Goal: Task Accomplishment & Management: Complete application form

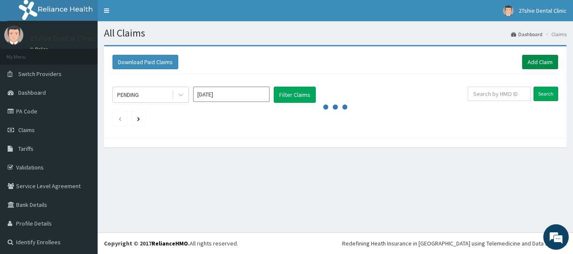
click at [536, 63] on link "Add Claim" at bounding box center [540, 62] width 36 height 14
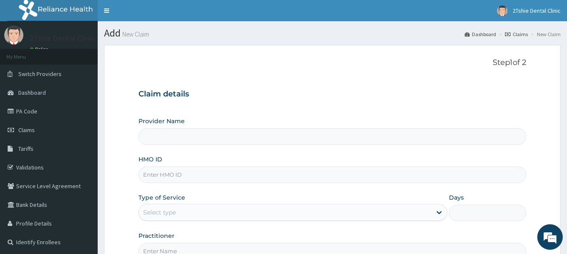
type input "2Tshie dental Clinic"
click at [177, 139] on input "2Tshie dental Clinic" at bounding box center [331, 136] width 387 height 17
click at [196, 138] on input "2Tshie dental Clinic" at bounding box center [331, 136] width 387 height 17
click at [185, 177] on input "HMO ID" at bounding box center [331, 174] width 387 height 17
type input "WAO/10017/C"
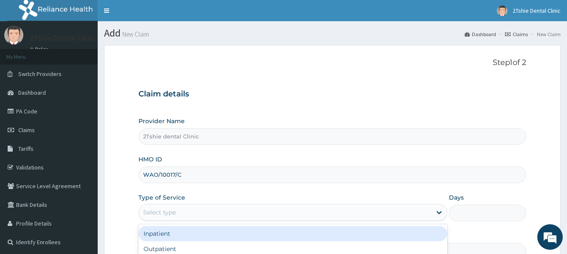
click at [216, 250] on div "Outpatient" at bounding box center [292, 248] width 308 height 15
type input "1"
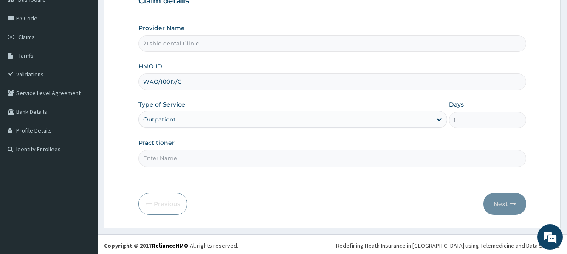
scroll to position [95, 0]
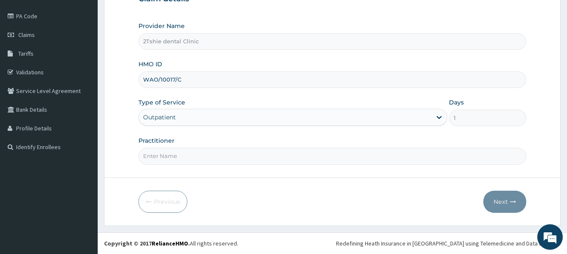
click at [190, 161] on input "Practitioner" at bounding box center [331, 156] width 387 height 17
type input "Dr. Muazu"
click at [492, 197] on button "Next" at bounding box center [504, 202] width 43 height 22
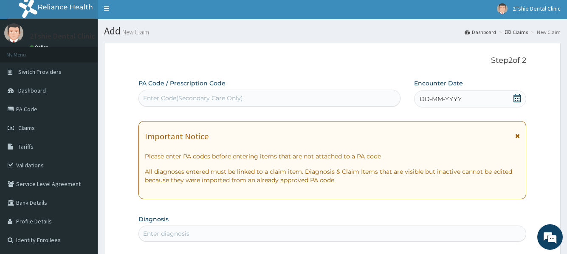
scroll to position [0, 0]
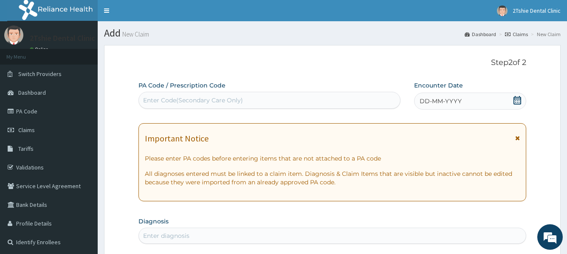
click at [441, 101] on span "DD-MM-YYYY" at bounding box center [440, 101] width 42 height 8
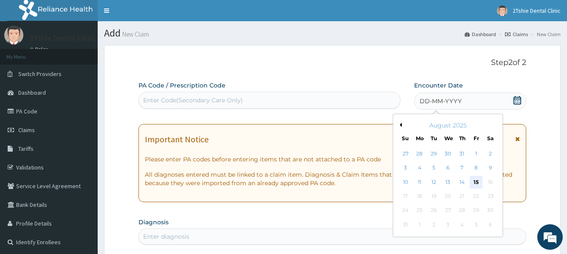
click at [474, 181] on div "15" at bounding box center [475, 182] width 13 height 13
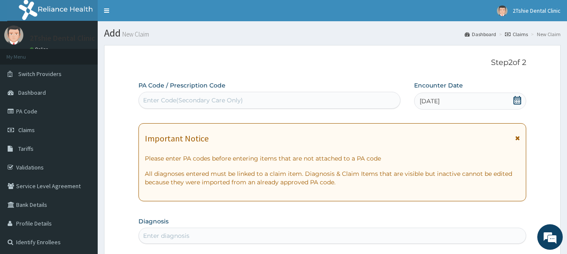
click at [474, 181] on p "All diagnoses entered must be linked to a claim item. Diagnosis & Claim Items t…" at bounding box center [332, 177] width 374 height 17
click at [267, 107] on div "Enter Code(Secondary Care Only)" at bounding box center [268, 100] width 261 height 17
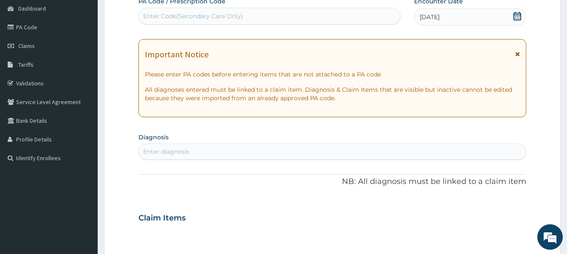
scroll to position [85, 0]
click at [311, 155] on div "Enter diagnosis" at bounding box center [332, 151] width 386 height 14
type input "GINGI"
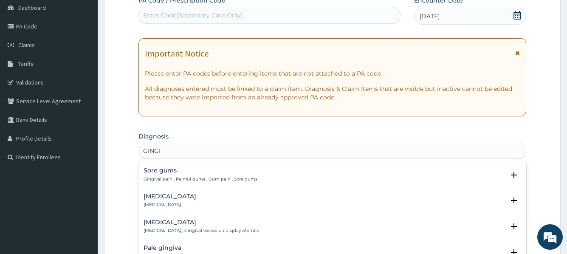
click at [152, 199] on h4 "[MEDICAL_DATA]" at bounding box center [169, 196] width 53 height 6
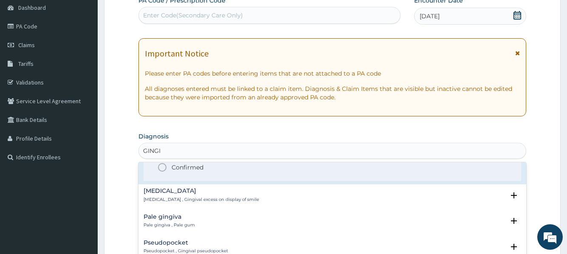
click at [160, 168] on icon "status option filled" at bounding box center [162, 167] width 10 height 10
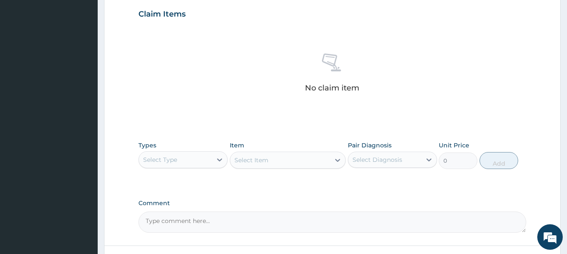
scroll to position [297, 0]
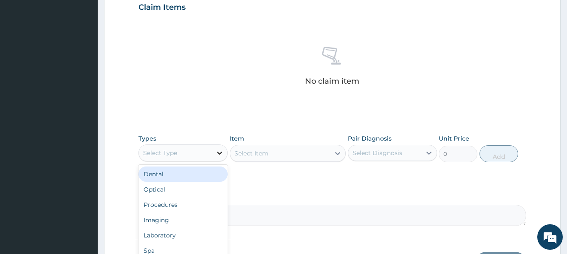
click at [219, 155] on icon at bounding box center [219, 153] width 8 height 8
click at [185, 173] on div "Dental" at bounding box center [182, 173] width 89 height 15
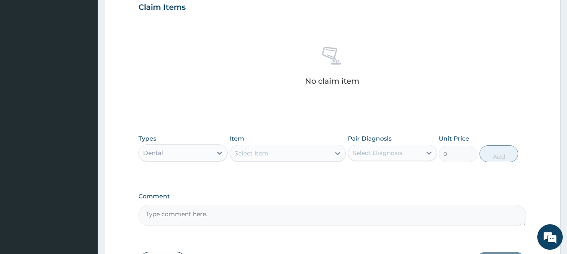
click at [333, 152] on div "Select Item" at bounding box center [288, 153] width 116 height 17
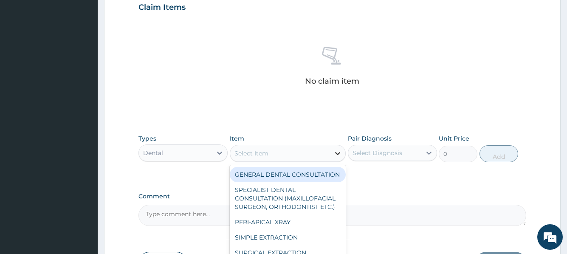
click at [337, 153] on icon at bounding box center [337, 153] width 8 height 8
click at [313, 174] on div "GENERAL DENTAL CONSULTATION" at bounding box center [288, 174] width 116 height 15
type input "5000"
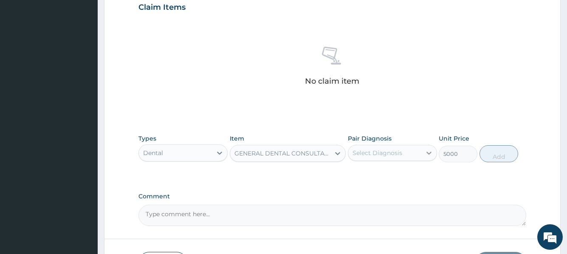
click at [429, 153] on icon at bounding box center [428, 153] width 5 height 3
click at [401, 173] on div "[MEDICAL_DATA]" at bounding box center [392, 174] width 89 height 17
checkbox input "true"
click at [487, 155] on button "Add" at bounding box center [498, 153] width 39 height 17
type input "0"
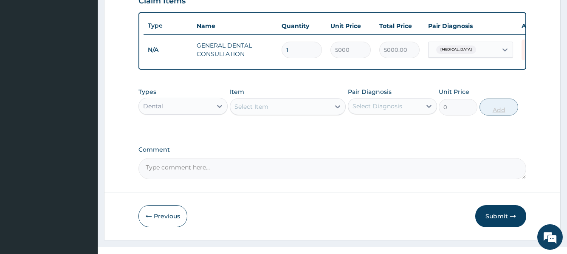
scroll to position [324, 0]
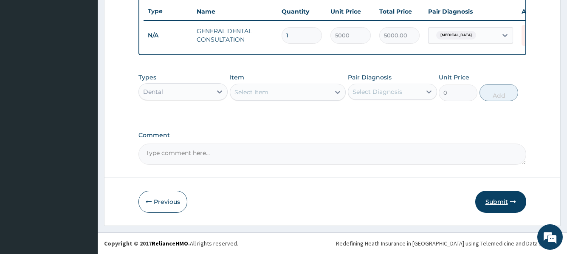
click at [493, 197] on button "Submit" at bounding box center [500, 202] width 51 height 22
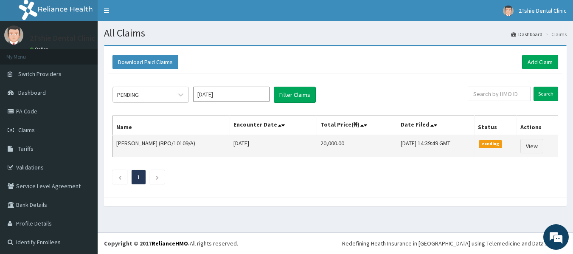
scroll to position [2, 0]
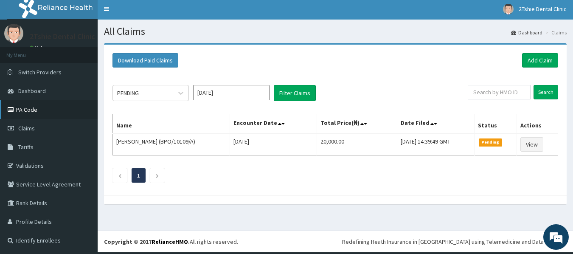
click at [32, 108] on link "PA Code" at bounding box center [49, 109] width 98 height 19
